Goal: Find specific page/section: Find specific page/section

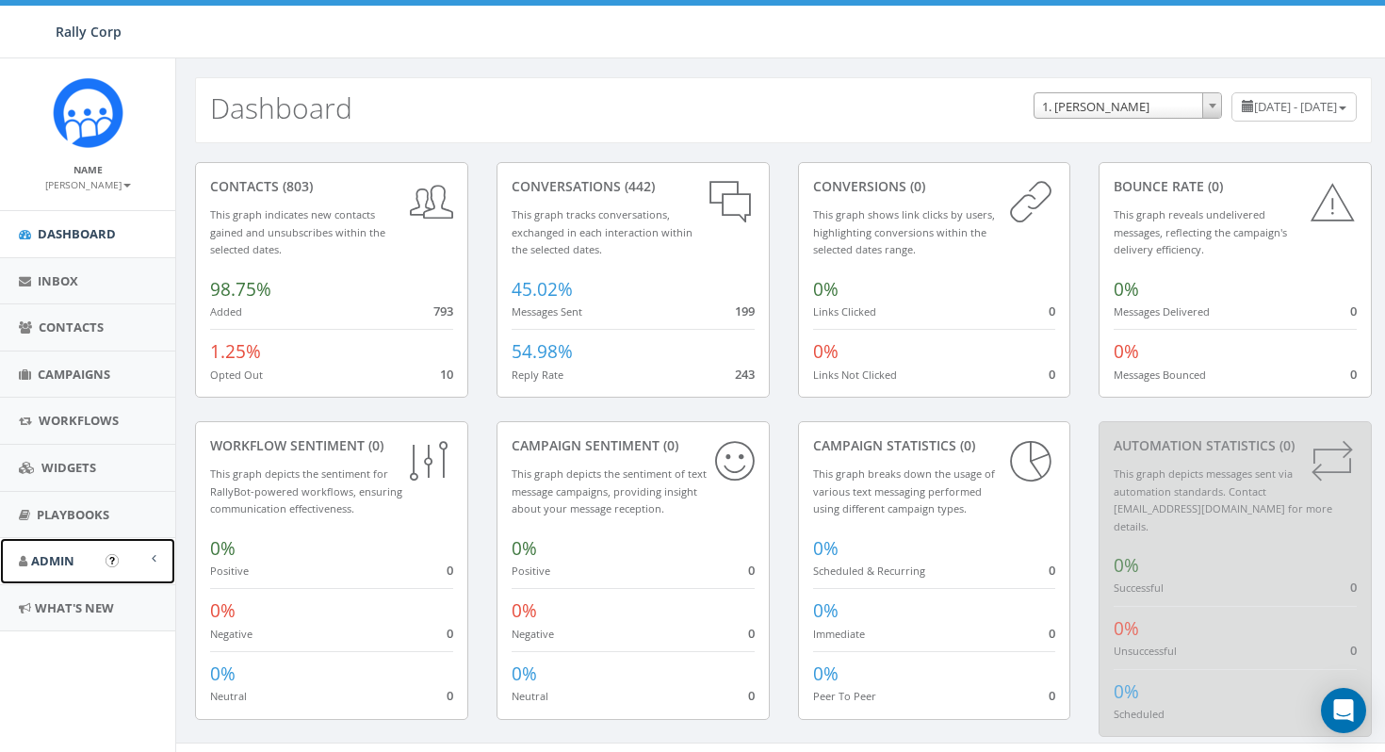
click at [66, 567] on span "Admin" at bounding box center [52, 560] width 43 height 17
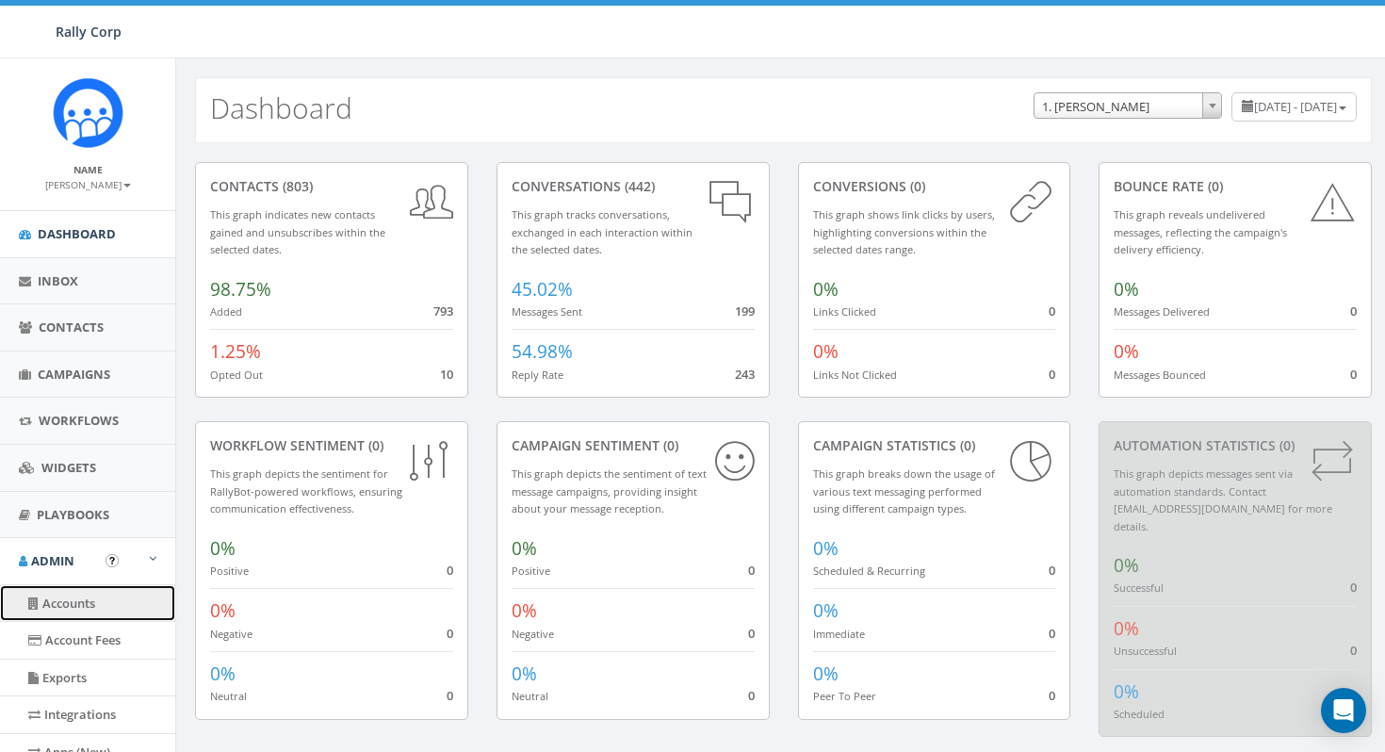
click at [73, 597] on link "Accounts" at bounding box center [87, 603] width 175 height 37
